Goal: Task Accomplishment & Management: Manage account settings

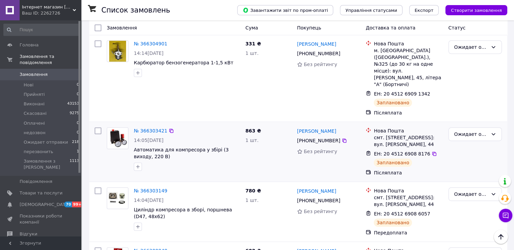
scroll to position [439, 0]
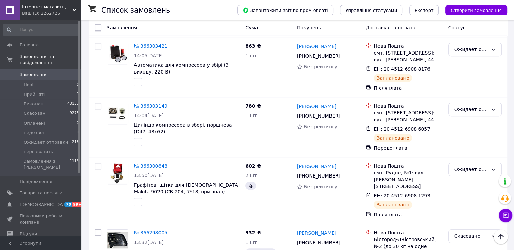
click at [26, 71] on span "Замовлення" at bounding box center [34, 74] width 28 height 6
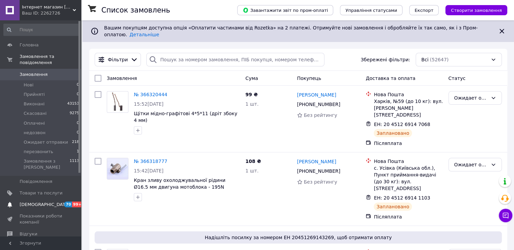
click at [32, 201] on span "[DEMOGRAPHIC_DATA]" at bounding box center [45, 204] width 50 height 6
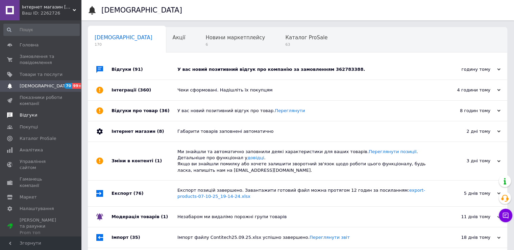
click at [29, 113] on span "Відгуки" at bounding box center [29, 115] width 18 height 6
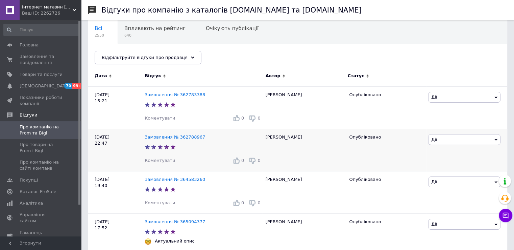
scroll to position [169, 0]
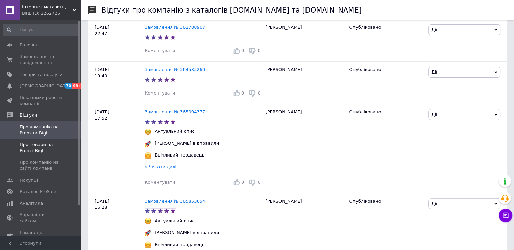
click at [39, 146] on span "Про товари на Prom і Bigl" at bounding box center [41, 147] width 43 height 12
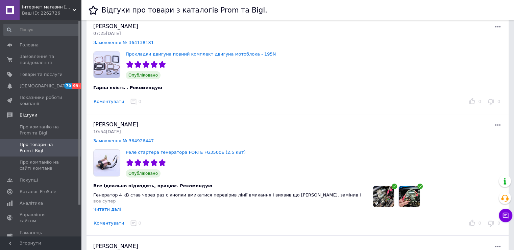
scroll to position [135, 0]
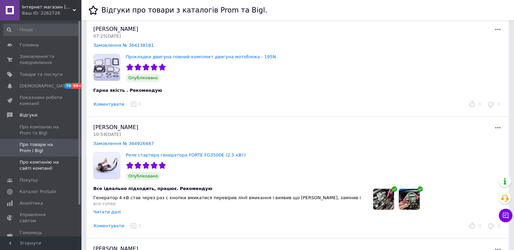
click at [42, 164] on span "Про компанію на сайті компанії" at bounding box center [41, 165] width 43 height 12
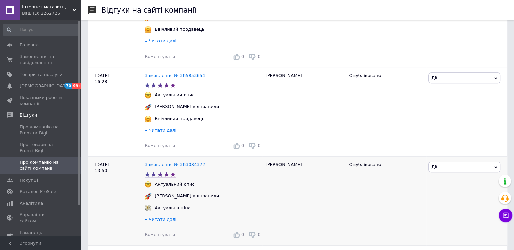
scroll to position [304, 0]
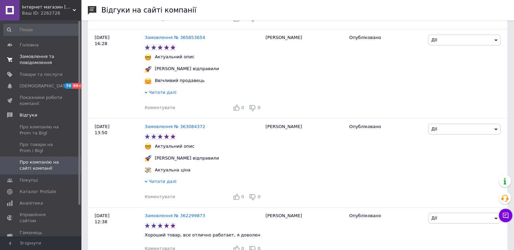
click at [28, 58] on span "Замовлення та повідомлення" at bounding box center [41, 59] width 43 height 12
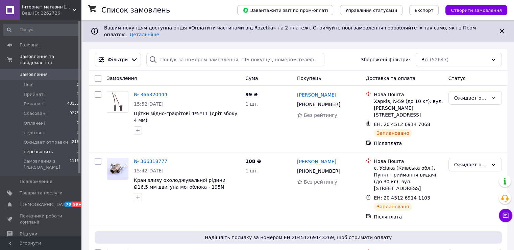
click at [43, 148] on span "перезвонить" at bounding box center [38, 151] width 29 height 6
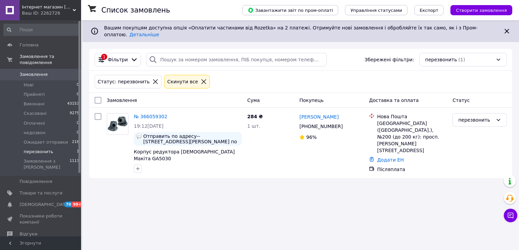
click at [34, 71] on span "Замовлення" at bounding box center [34, 74] width 28 height 6
